Goal: Task Accomplishment & Management: Complete application form

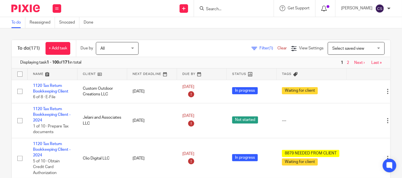
click at [327, 9] on icon at bounding box center [324, 9] width 6 height 6
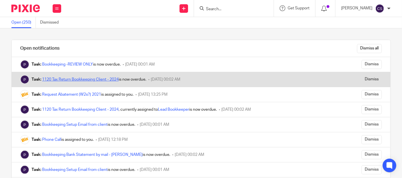
click at [78, 78] on link "1120 Tax Return Bookkeeping Client - 2024" at bounding box center [80, 80] width 77 height 4
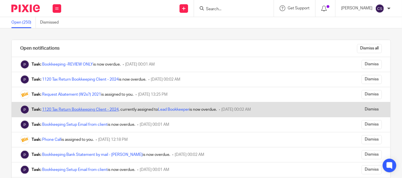
click at [72, 110] on link "1120 Tax Return Bookkeeping Client - 2024" at bounding box center [80, 110] width 77 height 4
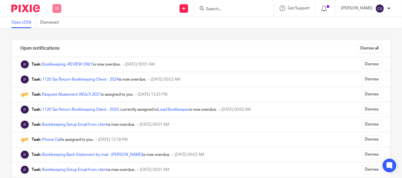
click at [55, 4] on button at bounding box center [57, 8] width 9 height 9
click at [53, 24] on link "Work" at bounding box center [53, 26] width 9 height 4
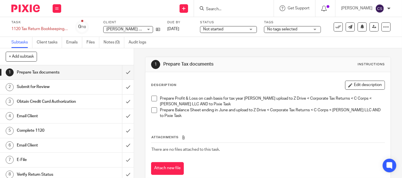
click at [59, 102] on h1 "Obtain Credit Card Authorization" at bounding box center [50, 102] width 67 height 9
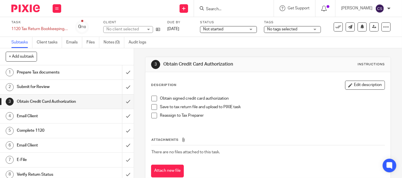
click at [151, 98] on span at bounding box center [154, 99] width 6 height 6
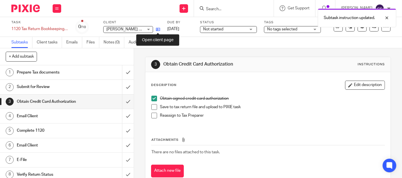
click at [157, 30] on icon at bounding box center [158, 29] width 4 height 4
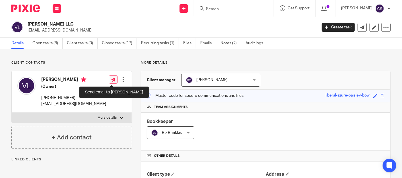
click at [112, 79] on icon at bounding box center [113, 80] width 4 height 4
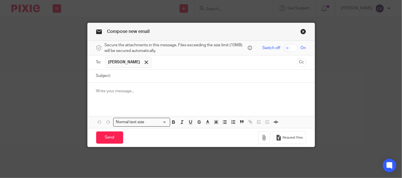
click at [121, 79] on input "Subject:" at bounding box center [210, 76] width 192 height 13
type input "Credit Card Authorization for Tax Prep (LLC)"
click at [104, 91] on p at bounding box center [201, 91] width 210 height 6
drag, startPoint x: 104, startPoint y: 91, endPoint x: 98, endPoint y: 91, distance: 5.4
click at [98, 91] on p at bounding box center [201, 91] width 210 height 6
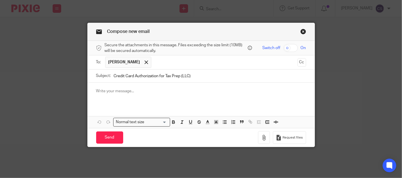
click at [109, 94] on div at bounding box center [201, 94] width 227 height 22
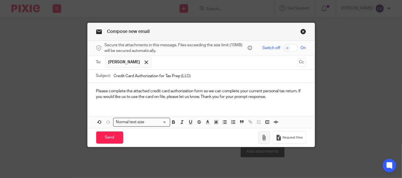
click at [261, 140] on icon "button" at bounding box center [264, 138] width 6 height 6
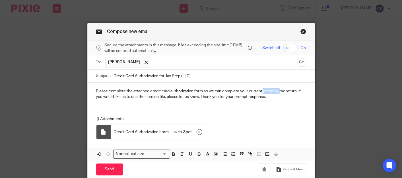
drag, startPoint x: 260, startPoint y: 92, endPoint x: 277, endPoint y: 91, distance: 17.1
click at [277, 91] on p "Please complete the attached credit card authorization form so we can complete …" at bounding box center [201, 94] width 210 height 12
click at [278, 90] on p "Please complete the attached credit card authorization form so we can complete …" at bounding box center [201, 94] width 210 height 12
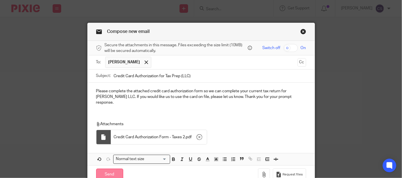
click at [110, 169] on input "Send" at bounding box center [109, 175] width 27 height 12
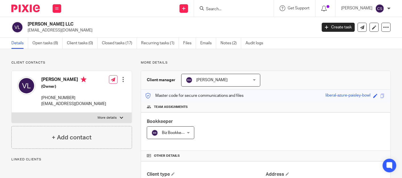
click at [221, 12] on div at bounding box center [234, 8] width 80 height 17
click at [220, 9] on input "Search" at bounding box center [230, 9] width 51 height 5
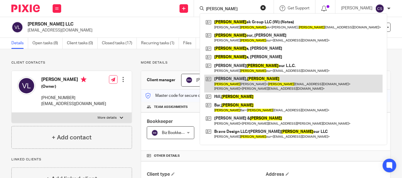
type input "adam"
click at [227, 79] on link at bounding box center [293, 84] width 178 height 18
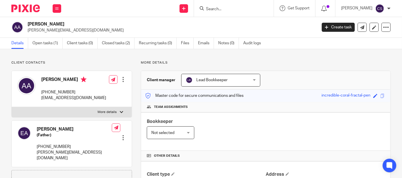
click at [224, 9] on input "Search" at bounding box center [230, 9] width 51 height 5
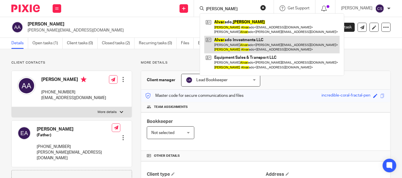
type input "adam alvar"
click at [251, 43] on link at bounding box center [271, 45] width 135 height 18
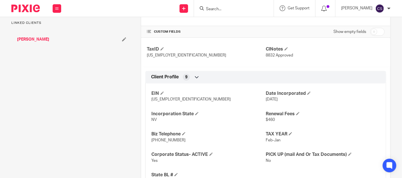
scroll to position [310, 0]
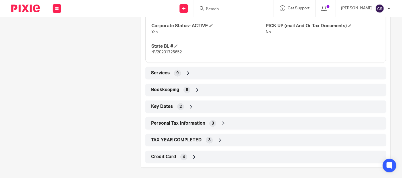
click at [191, 154] on icon at bounding box center [194, 157] width 6 height 6
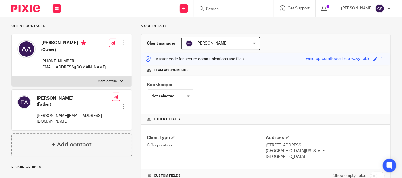
scroll to position [0, 0]
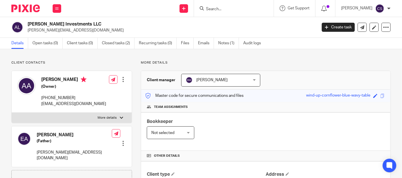
click at [223, 8] on input "Search" at bounding box center [230, 9] width 51 height 5
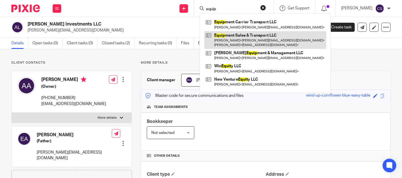
type input "equip"
click at [240, 35] on link at bounding box center [265, 40] width 122 height 18
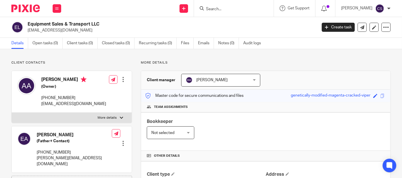
click at [241, 14] on div at bounding box center [234, 8] width 80 height 17
click at [230, 11] on input "Search" at bounding box center [230, 9] width 51 height 5
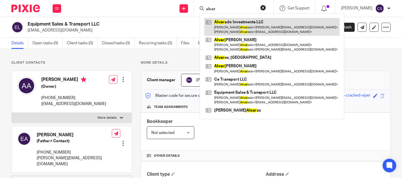
type input "alvar"
click at [237, 21] on link at bounding box center [271, 27] width 135 height 18
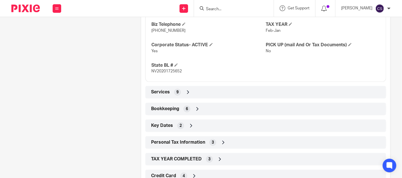
scroll to position [310, 0]
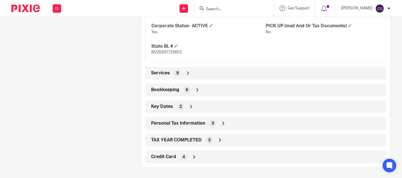
click at [161, 154] on span "Credit Card" at bounding box center [163, 157] width 25 height 6
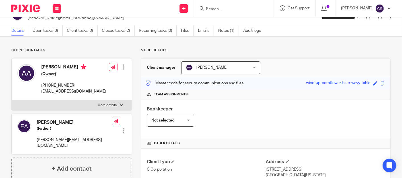
scroll to position [0, 0]
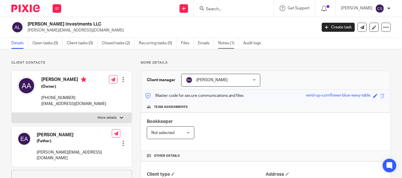
click at [222, 43] on link "Notes (1)" at bounding box center [228, 43] width 21 height 11
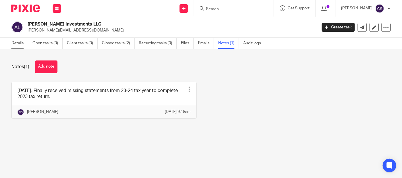
click at [17, 45] on link "Details" at bounding box center [19, 43] width 17 height 11
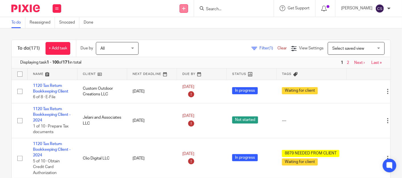
click at [188, 11] on link at bounding box center [184, 8] width 9 height 9
click at [182, 42] on link "Add client" at bounding box center [190, 43] width 40 height 8
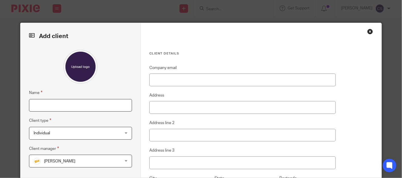
click at [65, 108] on input "Name" at bounding box center [80, 105] width 103 height 13
type input "Reveal Interior Design, Inc"
click at [126, 135] on div "Individual Individual" at bounding box center [80, 133] width 103 height 13
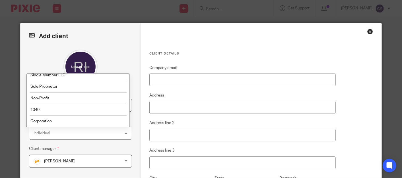
scroll to position [105, 0]
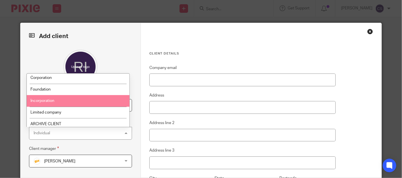
click at [59, 102] on li "Incorporation" at bounding box center [78, 101] width 103 height 12
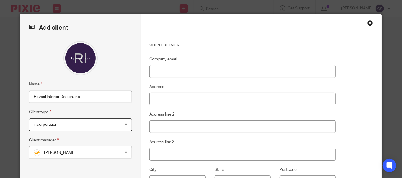
scroll to position [0, 0]
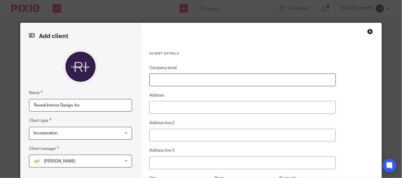
click at [165, 78] on input "Company email" at bounding box center [242, 80] width 186 height 13
type input "kristie@revealinteriordesign.com"
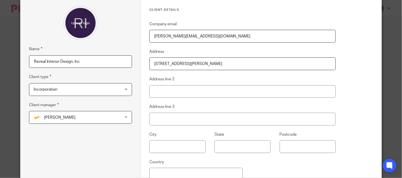
scroll to position [53, 0]
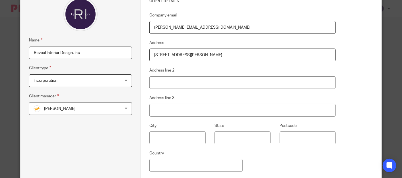
type input "9650 Hawk Cliff Avenue"
click at [168, 139] on input "text" at bounding box center [177, 138] width 56 height 13
type input "Las Vegas"
type input "NV"
type input "89148"
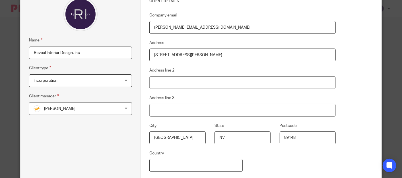
click at [170, 169] on input "Country" at bounding box center [195, 165] width 93 height 13
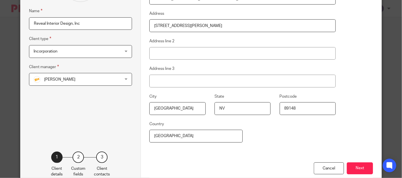
scroll to position [105, 0]
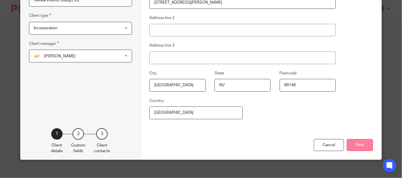
type input "[GEOGRAPHIC_DATA]"
click at [356, 148] on button "Next" at bounding box center [360, 145] width 26 height 12
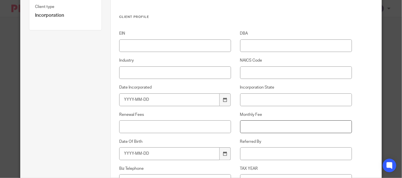
click at [253, 125] on input "Monthly Fee" at bounding box center [296, 127] width 112 height 13
type input "2"
type input "$249"
click at [254, 156] on input "Referred By" at bounding box center [296, 154] width 112 height 13
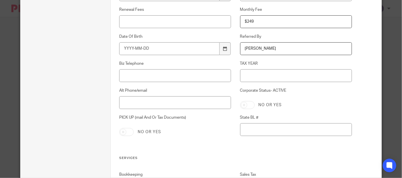
type input "[PERSON_NAME]"
click at [154, 76] on input "Biz Telephone" at bounding box center [175, 75] width 112 height 13
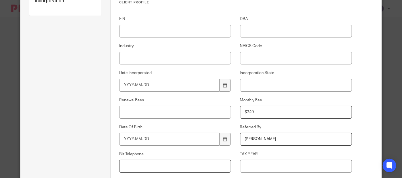
scroll to position [105, 0]
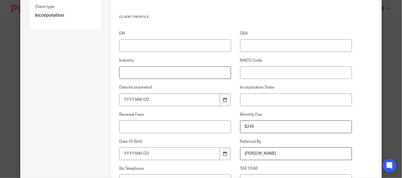
click at [154, 76] on input "Industry" at bounding box center [175, 73] width 112 height 13
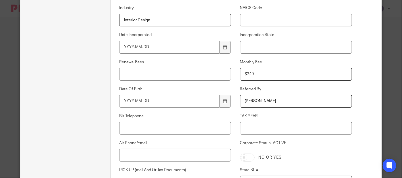
scroll to position [211, 0]
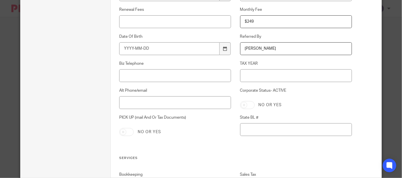
type input "Interior Design"
click at [152, 79] on input "Biz Telephone" at bounding box center [175, 75] width 112 height 13
click at [128, 76] on input "7026241343" at bounding box center [175, 75] width 112 height 13
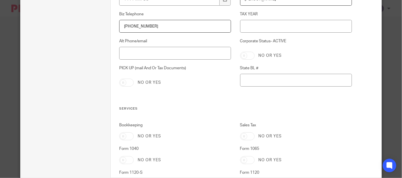
scroll to position [316, 0]
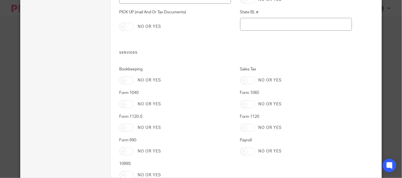
type input "702-624-1343"
click at [128, 79] on input "Bookkeeping" at bounding box center [126, 81] width 15 height 8
checkbox input "true"
click at [250, 127] on input "Form 1120" at bounding box center [247, 128] width 15 height 8
checkbox input "true"
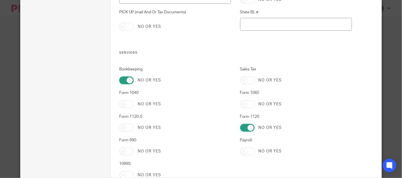
click at [247, 151] on input "Payroll" at bounding box center [247, 152] width 15 height 8
checkbox input "true"
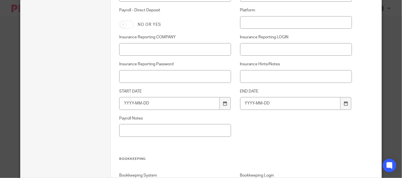
scroll to position [685, 0]
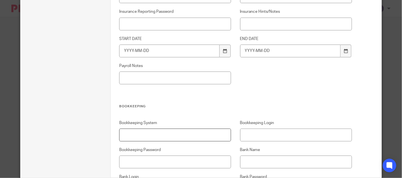
click at [134, 136] on input "Bookkeeping System" at bounding box center [175, 135] width 112 height 13
type input "QB Desktop"
click at [246, 132] on input "Bookkeeping Login" at bounding box center [296, 135] width 112 height 13
type input "Admin"
type input "F"
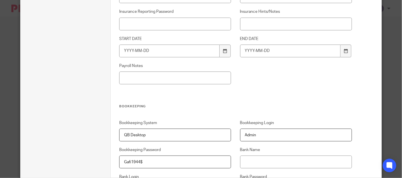
type input "Gafi1944$"
click at [257, 161] on input "Bank Name" at bounding box center [296, 162] width 112 height 13
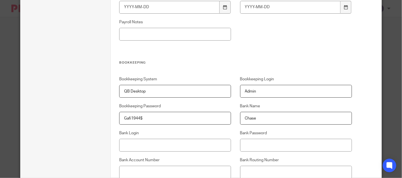
scroll to position [737, 0]
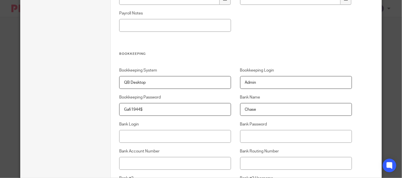
type input "Chase"
click at [132, 137] on input "Bank Login" at bounding box center [175, 136] width 112 height 13
type input "Reveal25"
drag, startPoint x: 147, startPoint y: 82, endPoint x: 55, endPoint y: 89, distance: 92.8
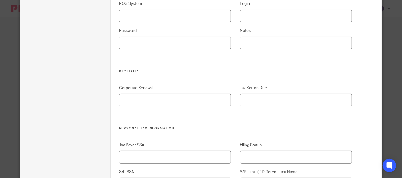
scroll to position [1264, 0]
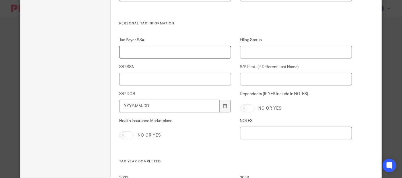
click at [132, 55] on input "Tax Payer SS#" at bounding box center [175, 52] width 112 height 13
type input "558-77-5046"
click at [173, 67] on label "S/P SSN" at bounding box center [175, 67] width 112 height 6
click at [173, 73] on input "S/P SSN" at bounding box center [175, 79] width 112 height 13
drag, startPoint x: 157, startPoint y: 107, endPoint x: 102, endPoint y: 111, distance: 55.9
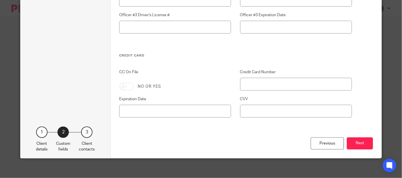
scroll to position [1667, 0]
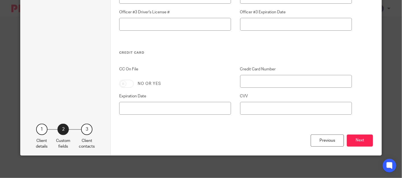
type input "1980-08-10"
click at [131, 83] on input "CC On File" at bounding box center [126, 84] width 15 height 8
checkbox input "true"
click at [250, 80] on input "Credit Card Number" at bounding box center [296, 81] width 112 height 13
type input "4498 6791 7811 8792"
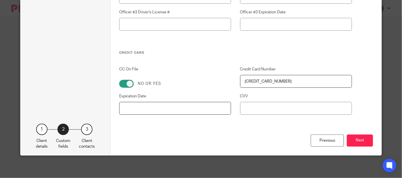
click at [127, 112] on input "Expiration Date" at bounding box center [175, 108] width 112 height 13
type input "01/30"
type input "839"
click at [362, 139] on button "Next" at bounding box center [360, 141] width 26 height 12
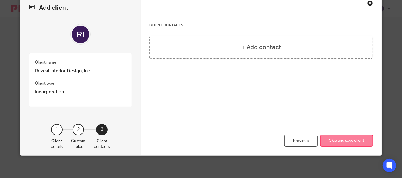
click at [330, 137] on button "Skip and save client" at bounding box center [346, 141] width 53 height 12
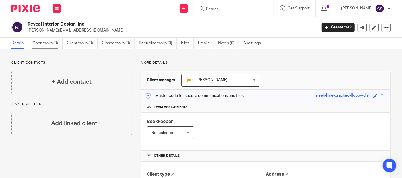
click at [43, 45] on link "Open tasks (0)" at bounding box center [47, 43] width 30 height 11
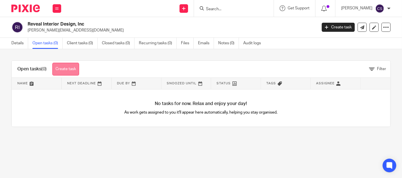
click at [64, 68] on link "Create task" at bounding box center [65, 69] width 27 height 13
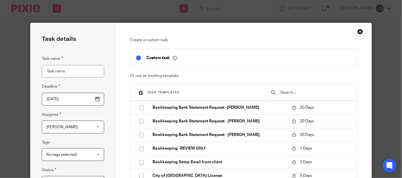
scroll to position [421, 0]
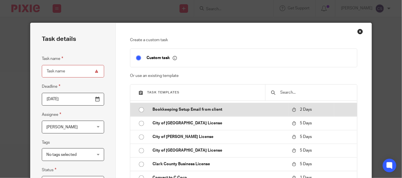
click at [139, 109] on input "radio" at bounding box center [141, 110] width 11 height 11
type input "2025-08-23"
type input "Bookkeeping Setup Email from client"
checkbox input "false"
radio input "false"
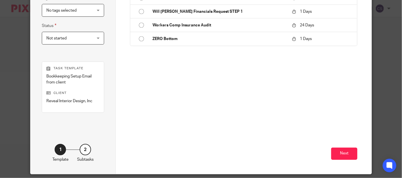
scroll to position [163, 0]
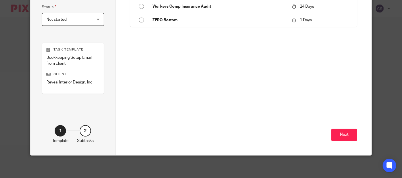
click at [94, 19] on div "Not started Not started" at bounding box center [73, 19] width 62 height 13
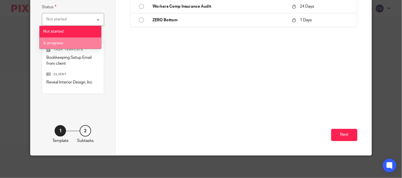
click at [58, 44] on span "In progress" at bounding box center [53, 43] width 20 height 4
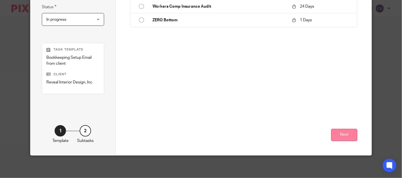
click at [336, 133] on button "Next" at bounding box center [344, 135] width 26 height 12
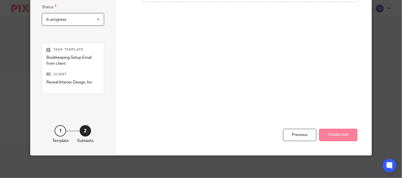
click at [332, 132] on button "Create task" at bounding box center [338, 135] width 38 height 12
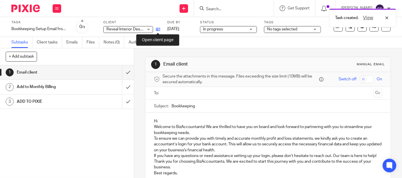
click at [156, 28] on icon at bounding box center [158, 29] width 4 height 4
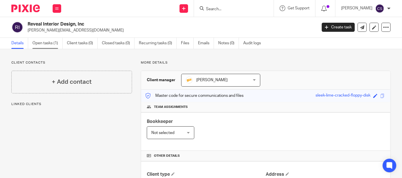
click at [47, 44] on link "Open tasks (1)" at bounding box center [47, 43] width 30 height 11
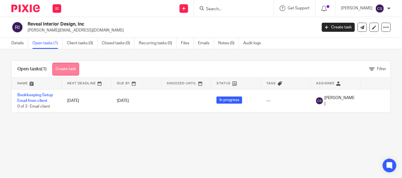
click at [62, 66] on link "Create task" at bounding box center [65, 69] width 27 height 13
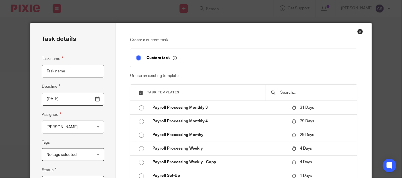
scroll to position [1159, 0]
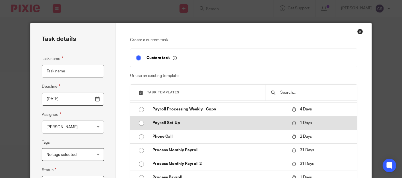
click at [139, 129] on input "radio" at bounding box center [141, 123] width 11 height 11
type input "2025-08-22"
type input "Payroll Set-Up"
checkbox input "false"
radio input "false"
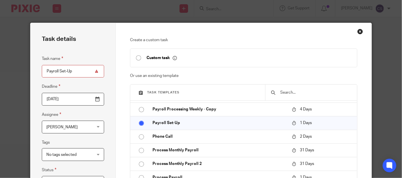
click at [94, 127] on div "Cindy Stocker Cindy Stocker" at bounding box center [73, 127] width 62 height 13
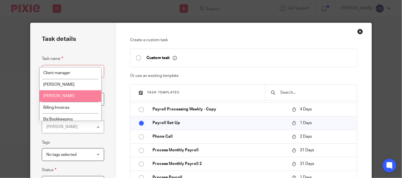
scroll to position [50, 0]
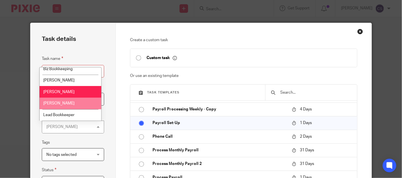
click at [79, 101] on li "[PERSON_NAME]" at bounding box center [71, 104] width 62 height 12
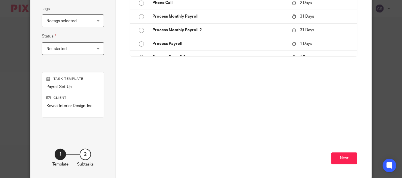
scroll to position [158, 0]
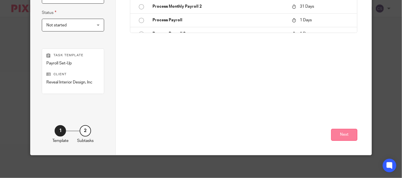
click at [347, 134] on button "Next" at bounding box center [344, 135] width 26 height 12
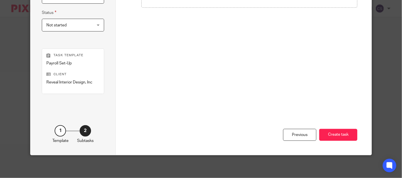
click at [345, 127] on div "Previous Create task" at bounding box center [243, 115] width 227 height 80
click at [331, 133] on button "Create task" at bounding box center [338, 135] width 38 height 12
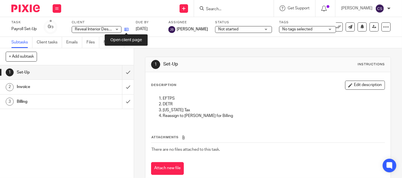
click at [127, 30] on icon at bounding box center [126, 29] width 4 height 4
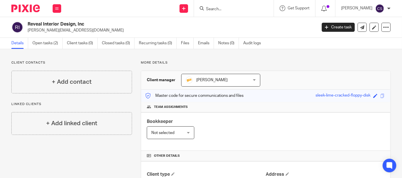
click at [214, 10] on input "Search" at bounding box center [230, 9] width 51 height 5
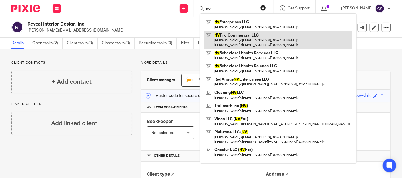
type input "nv"
click at [231, 39] on link at bounding box center [278, 40] width 148 height 18
